Goal: Navigation & Orientation: Find specific page/section

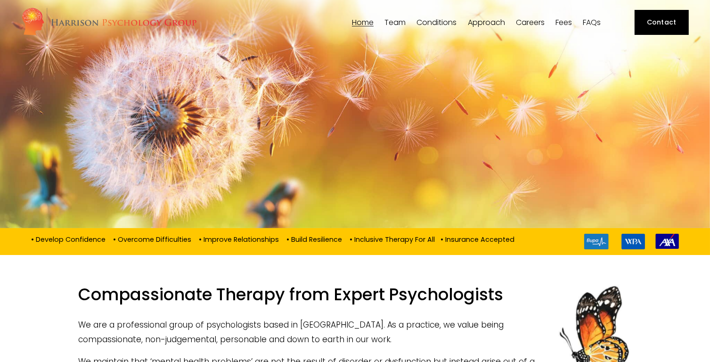
click at [558, 22] on link "Fees" at bounding box center [563, 22] width 16 height 9
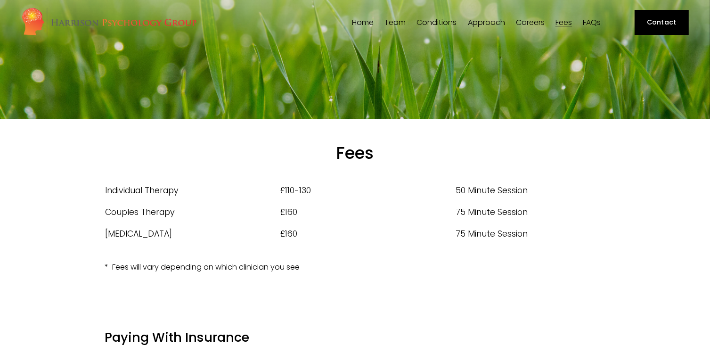
click at [356, 24] on link "Home" at bounding box center [363, 22] width 22 height 9
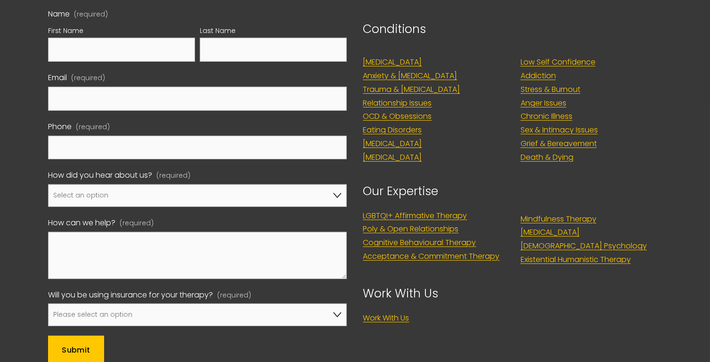
scroll to position [4018, 0]
